Goal: Information Seeking & Learning: Check status

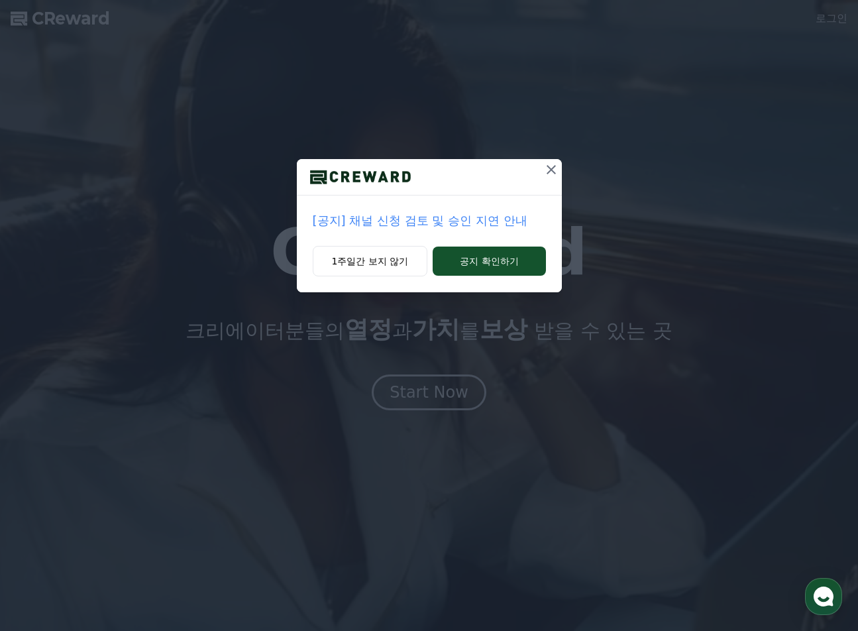
click at [383, 222] on p "[공지] 채널 신청 검토 및 승인 지연 안내" at bounding box center [429, 220] width 233 height 19
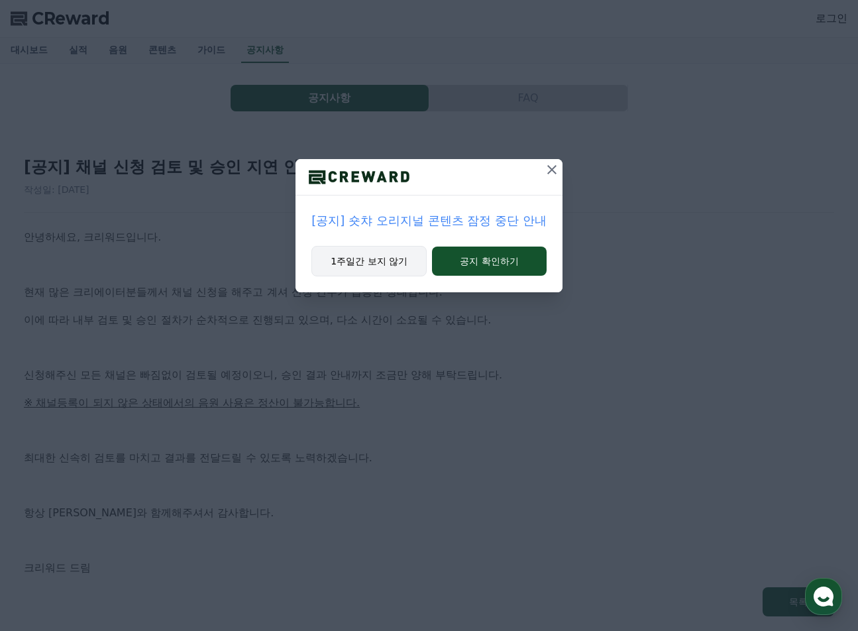
click at [384, 267] on button "1주일간 보지 않기" at bounding box center [368, 261] width 115 height 30
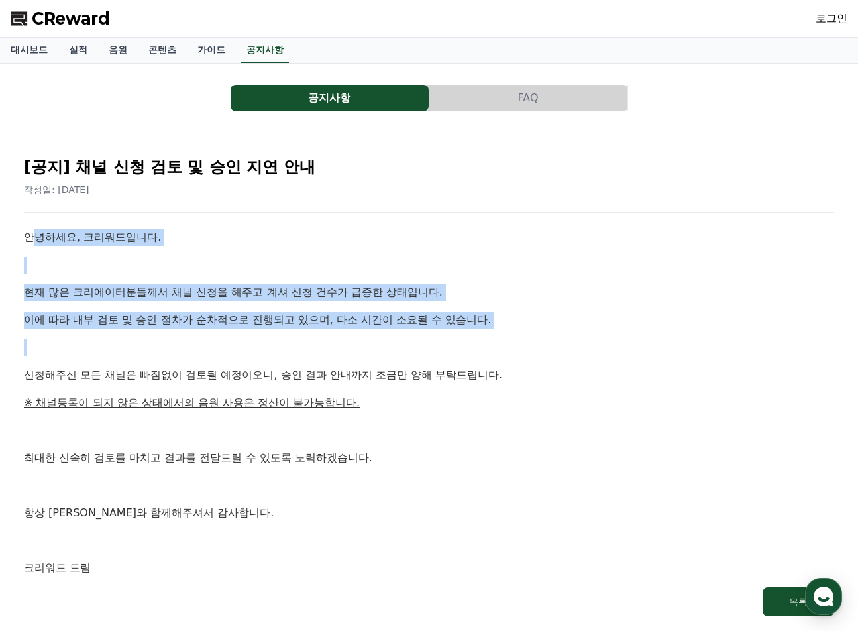
drag, startPoint x: 44, startPoint y: 238, endPoint x: 226, endPoint y: 342, distance: 210.1
click at [226, 342] on div "안녕하세요, 크리워드입니다. 현재 많은 크리에이터분들께서 채널 신청을 해주고 계셔 신청 건수가 급증한 상태입니다. 이에 따라 내부 검토 및 승…" at bounding box center [429, 403] width 810 height 348
click at [226, 342] on p at bounding box center [429, 346] width 810 height 17
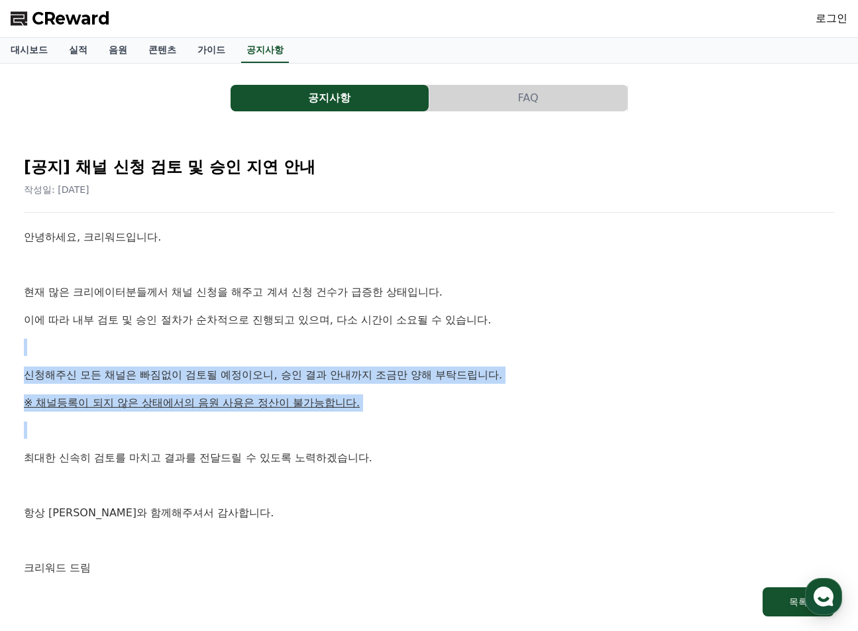
drag, startPoint x: 257, startPoint y: 357, endPoint x: 374, endPoint y: 427, distance: 135.7
click at [374, 427] on div "안녕하세요, 크리워드입니다. 현재 많은 크리에이터분들께서 채널 신청을 해주고 계셔 신청 건수가 급증한 상태입니다. 이에 따라 내부 검토 및 승…" at bounding box center [429, 403] width 810 height 348
click at [374, 426] on p at bounding box center [429, 429] width 810 height 17
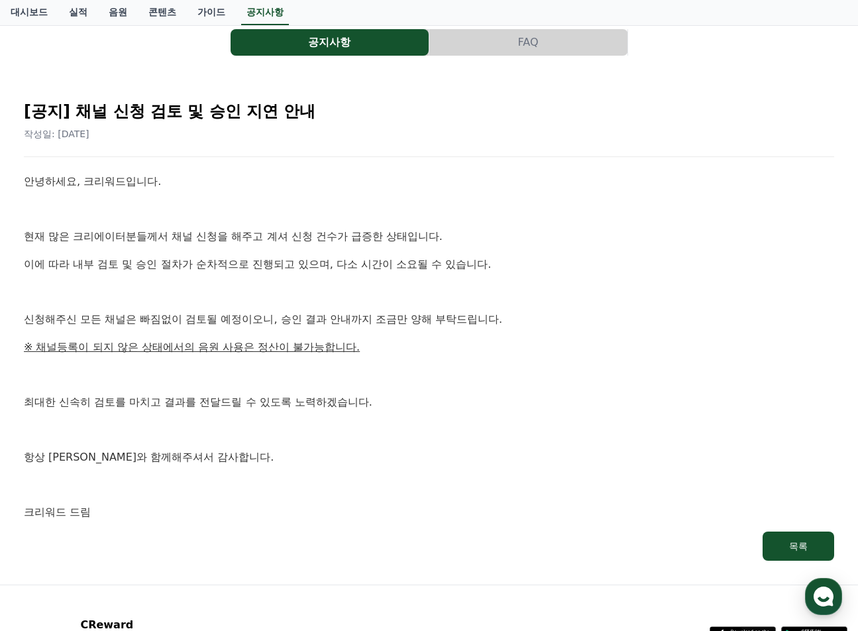
scroll to position [132, 0]
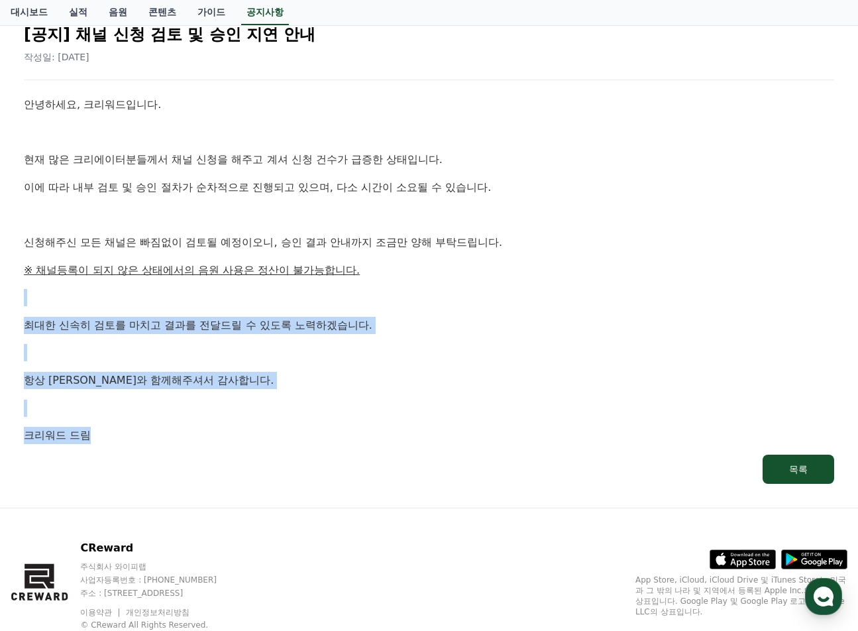
drag, startPoint x: 271, startPoint y: 291, endPoint x: 316, endPoint y: 438, distance: 153.8
click at [316, 437] on div "안녕하세요, 크리워드입니다. 현재 많은 크리에이터분들께서 채널 신청을 해주고 계셔 신청 건수가 급증한 상태입니다. 이에 따라 내부 검토 및 승…" at bounding box center [429, 270] width 810 height 348
click at [316, 438] on p "크리워드 드림" at bounding box center [429, 435] width 810 height 17
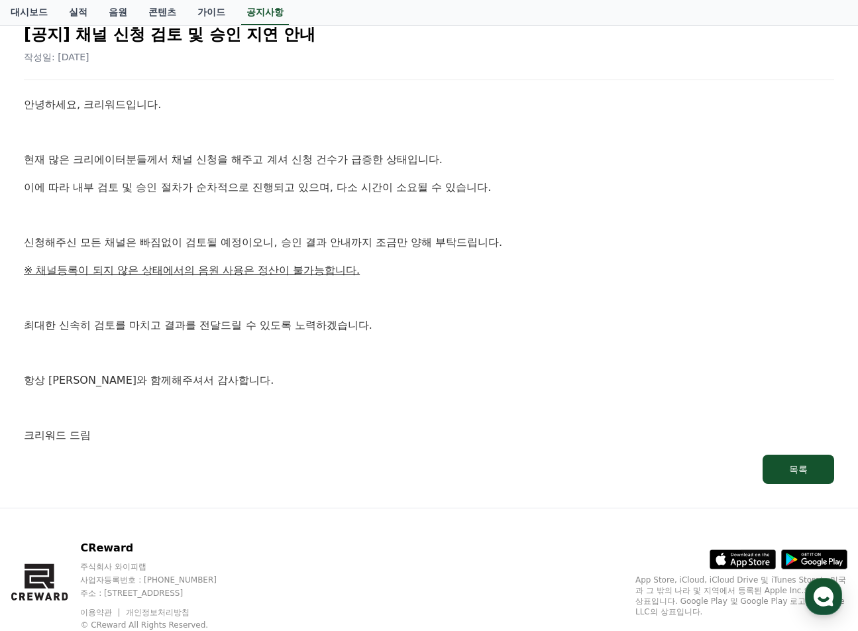
drag, startPoint x: 351, startPoint y: 402, endPoint x: 396, endPoint y: 384, distance: 48.7
click at [361, 399] on p at bounding box center [429, 407] width 810 height 17
drag, startPoint x: 444, startPoint y: 348, endPoint x: 452, endPoint y: 287, distance: 61.4
click at [445, 347] on p at bounding box center [429, 352] width 810 height 17
drag, startPoint x: 458, startPoint y: 276, endPoint x: 495, endPoint y: 263, distance: 39.8
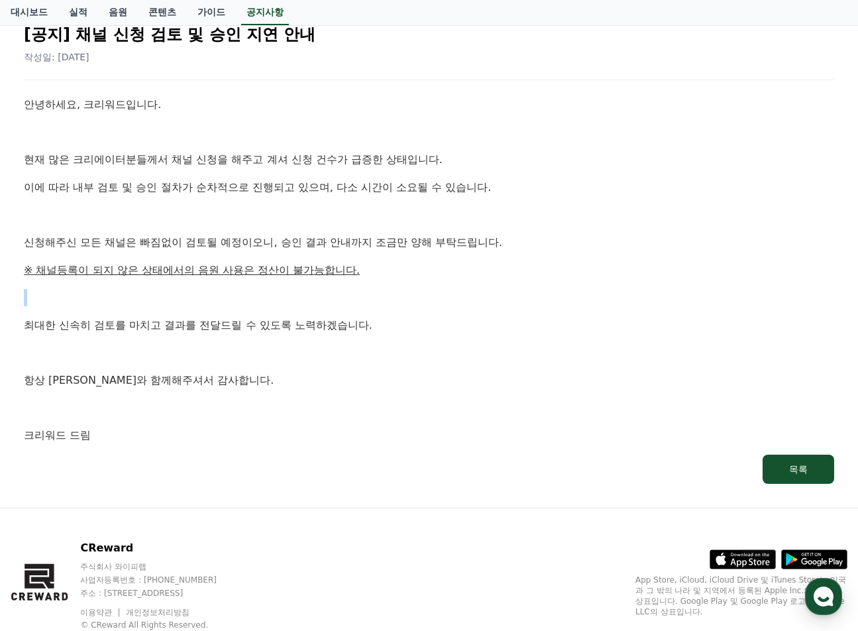
click at [471, 269] on div "안녕하세요, 크리워드입니다. 현재 많은 크리에이터분들께서 채널 신청을 해주고 계셔 신청 건수가 급증한 상태입니다. 이에 따라 내부 검토 및 승…" at bounding box center [429, 270] width 810 height 348
drag, startPoint x: 562, startPoint y: 231, endPoint x: 547, endPoint y: 206, distance: 28.9
click at [560, 223] on div "안녕하세요, 크리워드입니다. 현재 많은 크리에이터분들께서 채널 신청을 해주고 계셔 신청 건수가 급증한 상태입니다. 이에 따라 내부 검토 및 승…" at bounding box center [429, 270] width 810 height 348
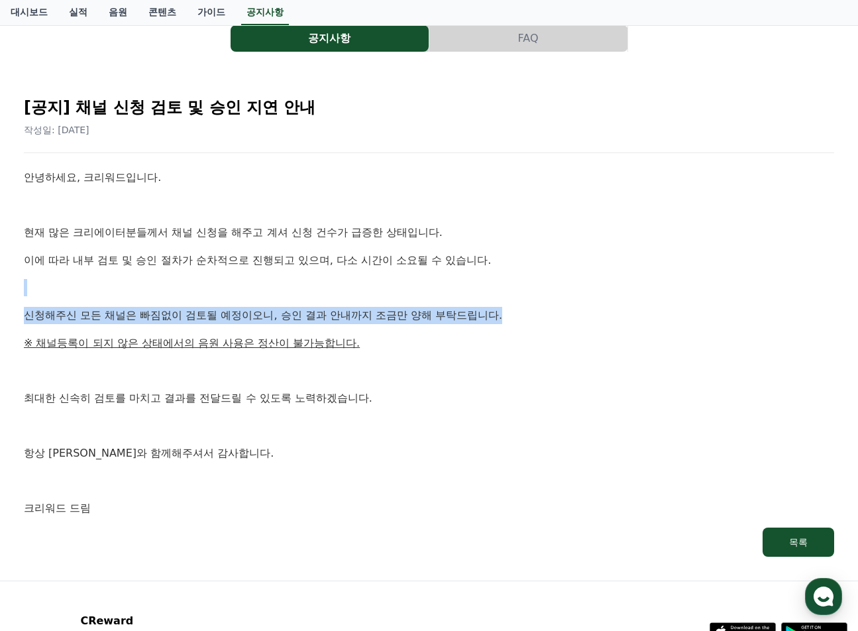
scroll to position [0, 0]
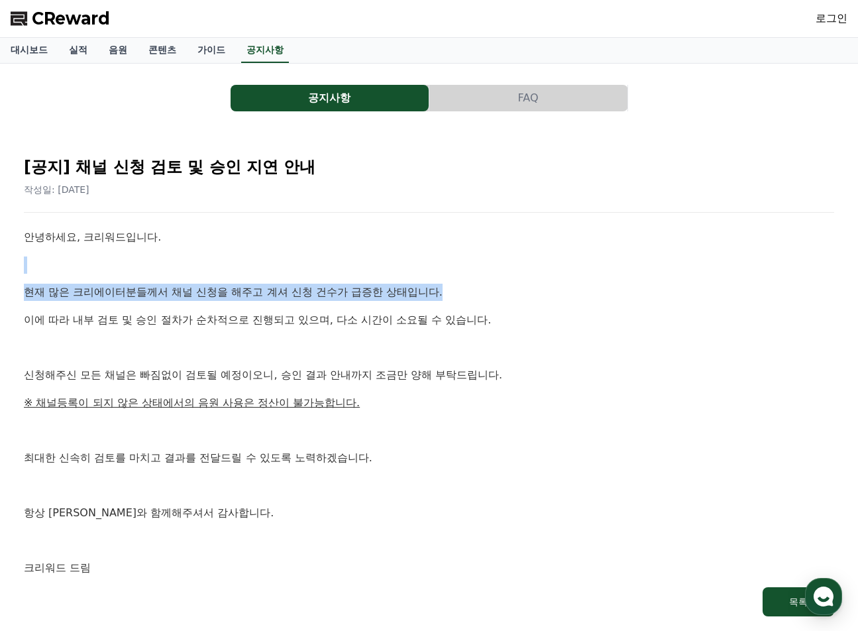
drag, startPoint x: 509, startPoint y: 295, endPoint x: 490, endPoint y: 226, distance: 72.0
click at [490, 226] on div "[공지] 채널 신청 검토 및 승인 지연 안내 작성일: 2025-09-26 안녕하세요, 크리워드입니다. 현재 많은 크리에이터분들께서 채널 신청을…" at bounding box center [428, 381] width 815 height 476
click at [489, 226] on div "[공지] 채널 신청 검토 및 승인 지연 안내 작성일: 2025-09-26 안녕하세요, 크리워드입니다. 현재 많은 크리에이터분들께서 채널 신청을…" at bounding box center [428, 381] width 815 height 476
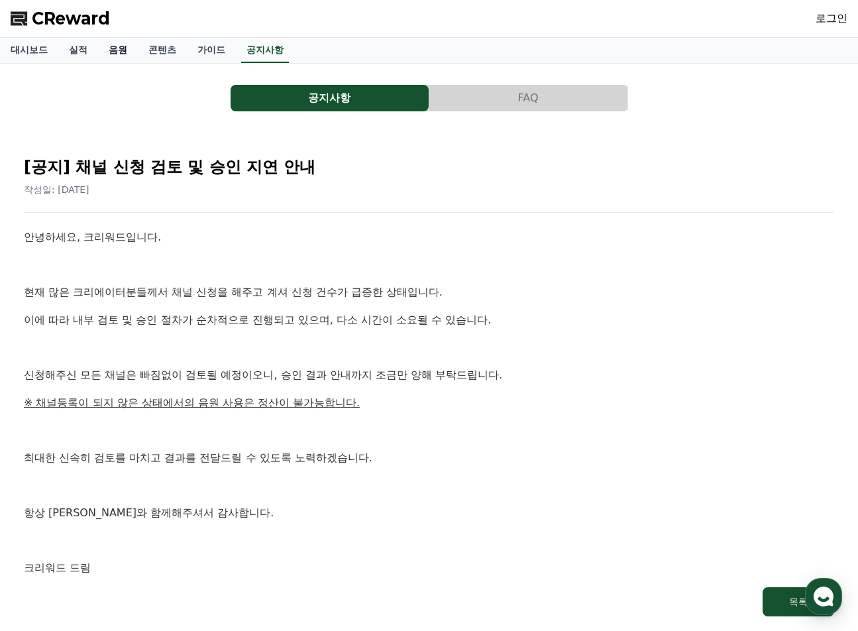
click at [114, 54] on link "음원" at bounding box center [118, 50] width 40 height 25
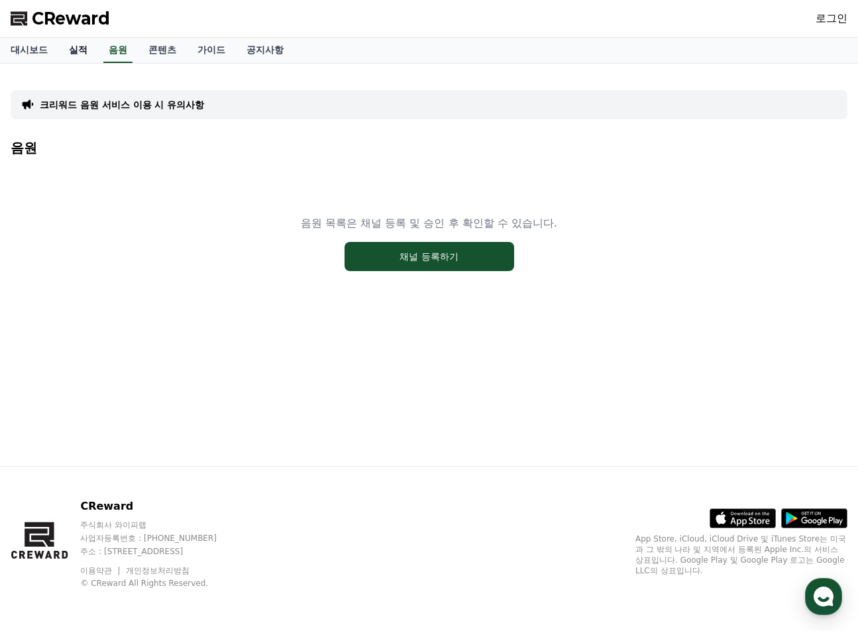
click at [75, 50] on link "실적" at bounding box center [78, 50] width 40 height 25
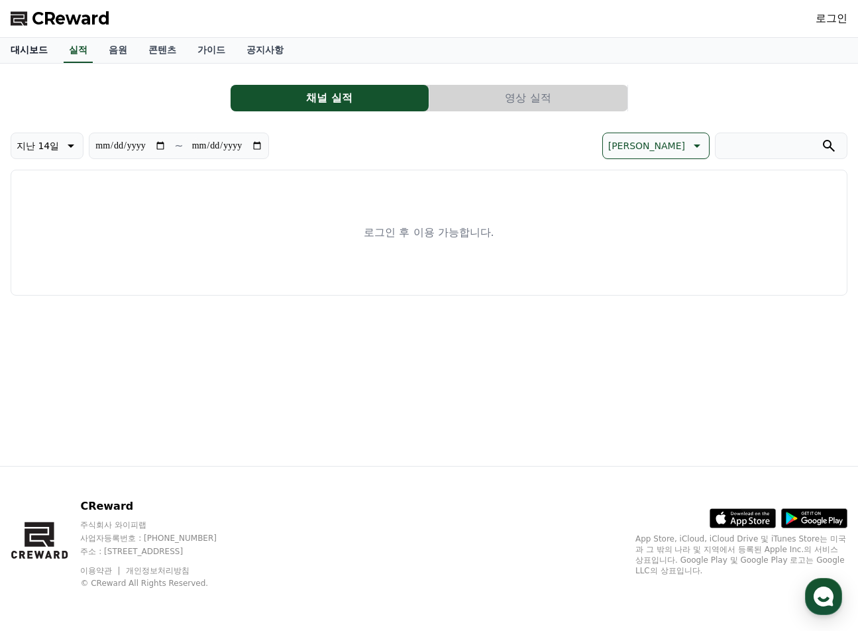
click at [28, 54] on link "대시보드" at bounding box center [29, 50] width 58 height 25
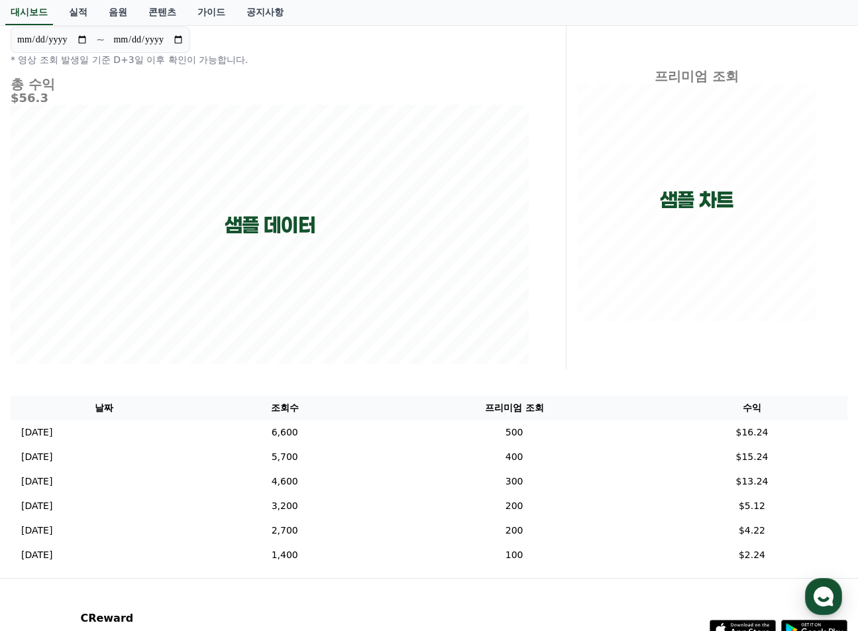
scroll to position [132, 0]
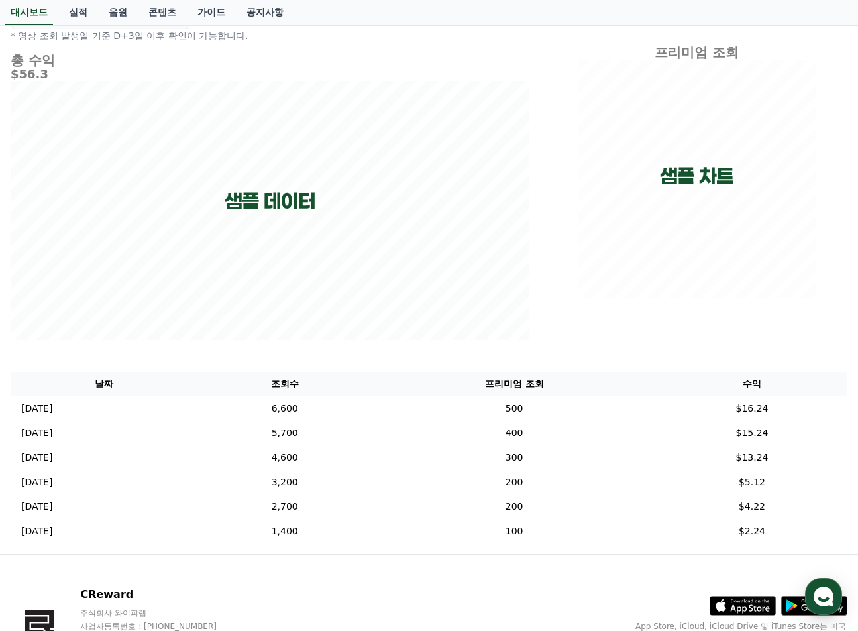
click at [435, 349] on div "**********" at bounding box center [429, 242] width 858 height 623
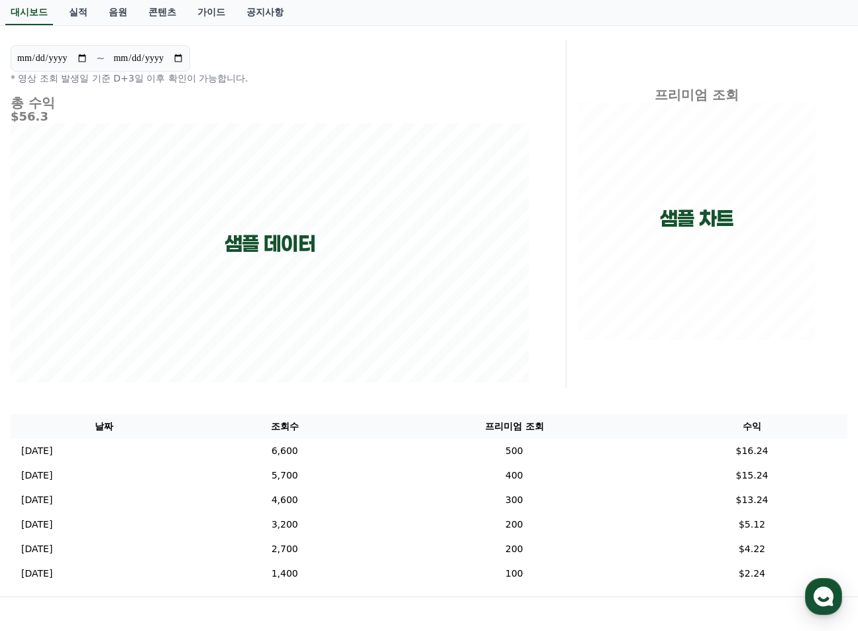
scroll to position [0, 0]
